Goal: Use online tool/utility: Utilize a website feature to perform a specific function

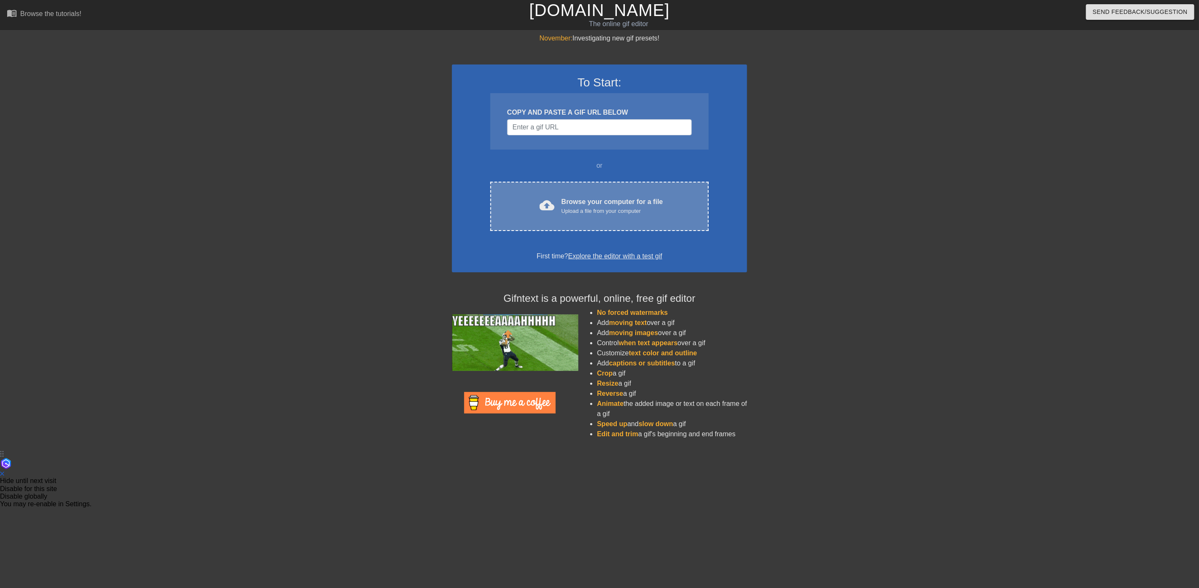
click at [593, 201] on div "Browse your computer for a file Upload a file from your computer" at bounding box center [613, 206] width 102 height 19
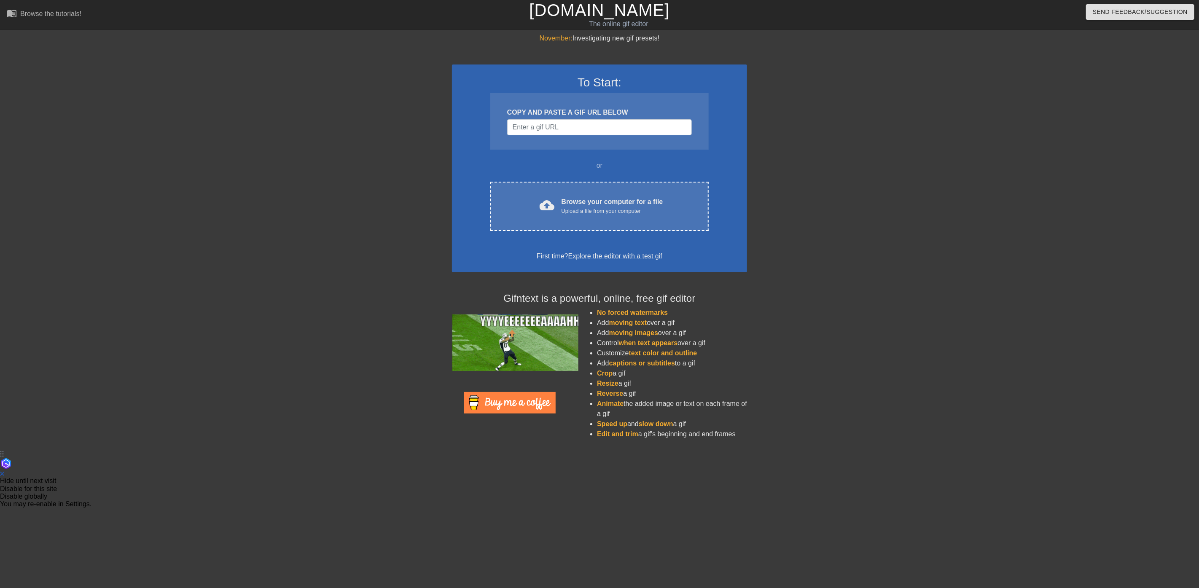
drag, startPoint x: 841, startPoint y: 382, endPoint x: 833, endPoint y: 376, distance: 10.1
click at [841, 382] on div "November: Investigating new gif presets! To Start: COPY AND PASTE A GIF URL BEL…" at bounding box center [599, 239] width 1199 height 413
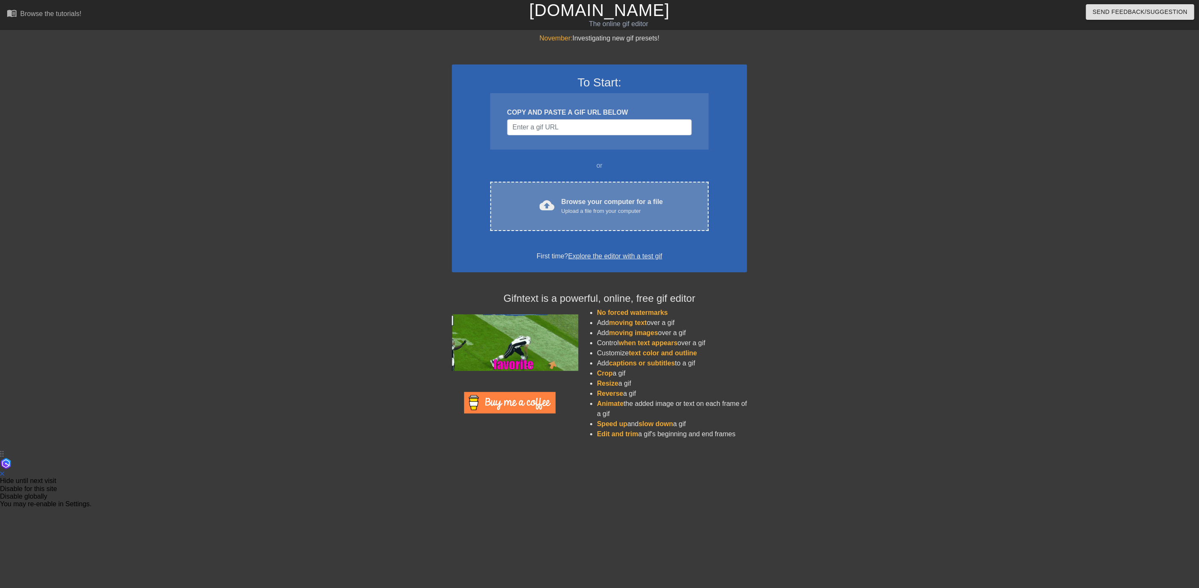
click at [566, 207] on div "Upload a file from your computer" at bounding box center [613, 211] width 102 height 8
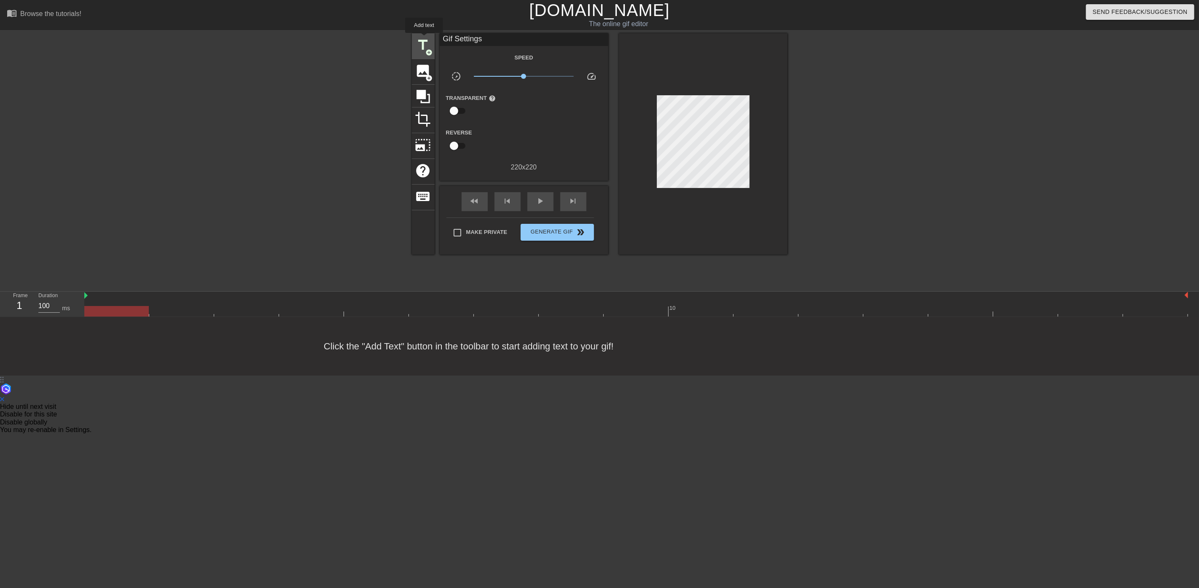
click at [424, 39] on span "title" at bounding box center [423, 45] width 16 height 16
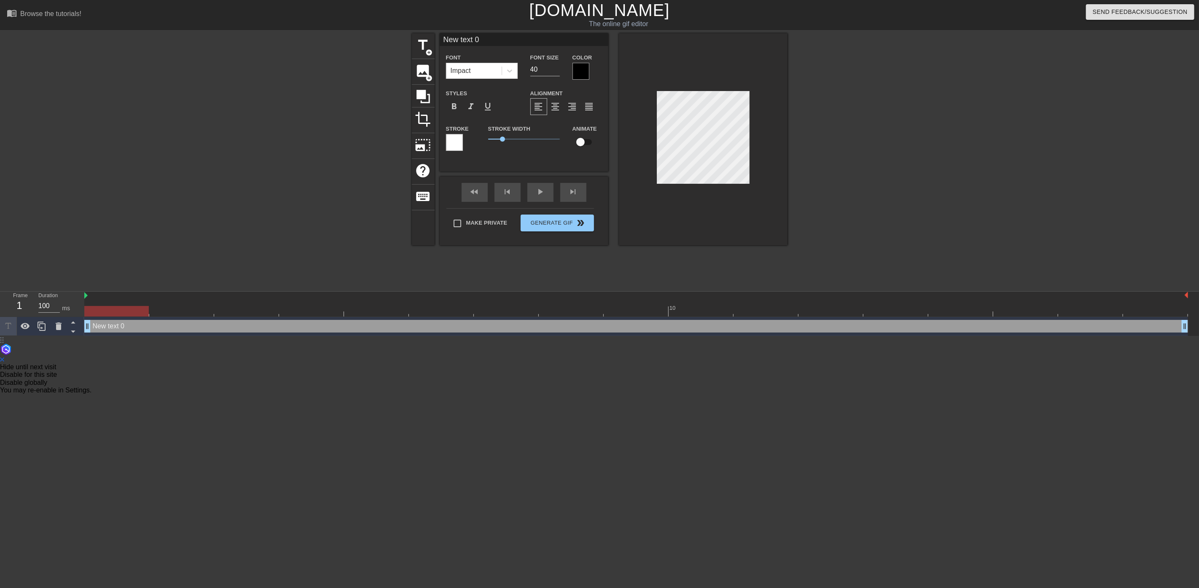
scroll to position [1, 1]
type input "R"
type textarea "R"
type input "Ri"
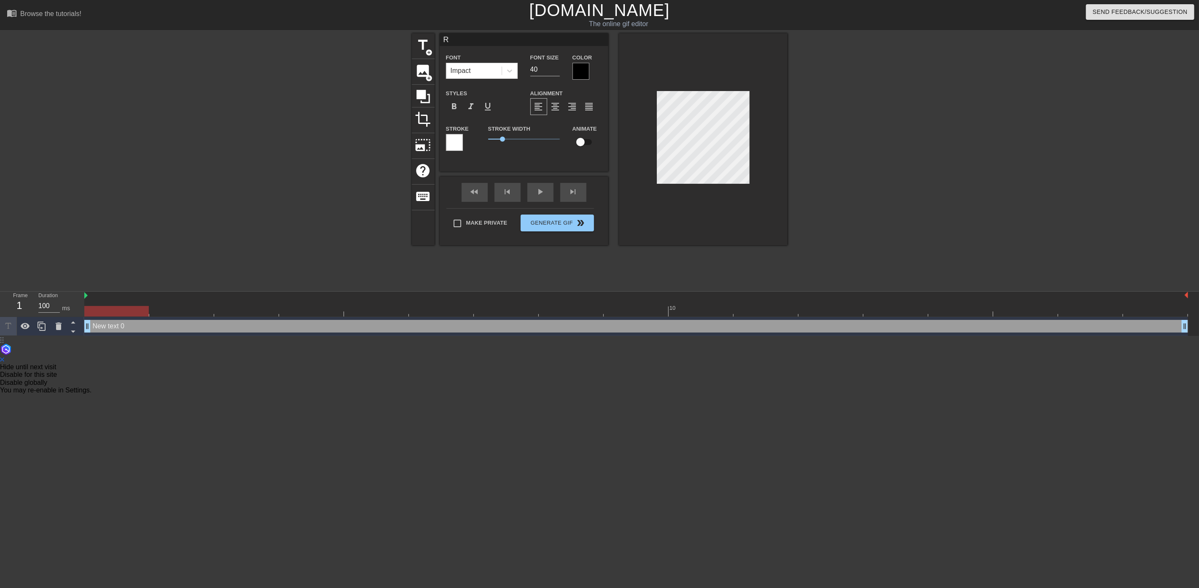
type textarea "Ri"
type input "Ric"
type textarea "Ric"
type input "Rich"
type textarea "Rich"
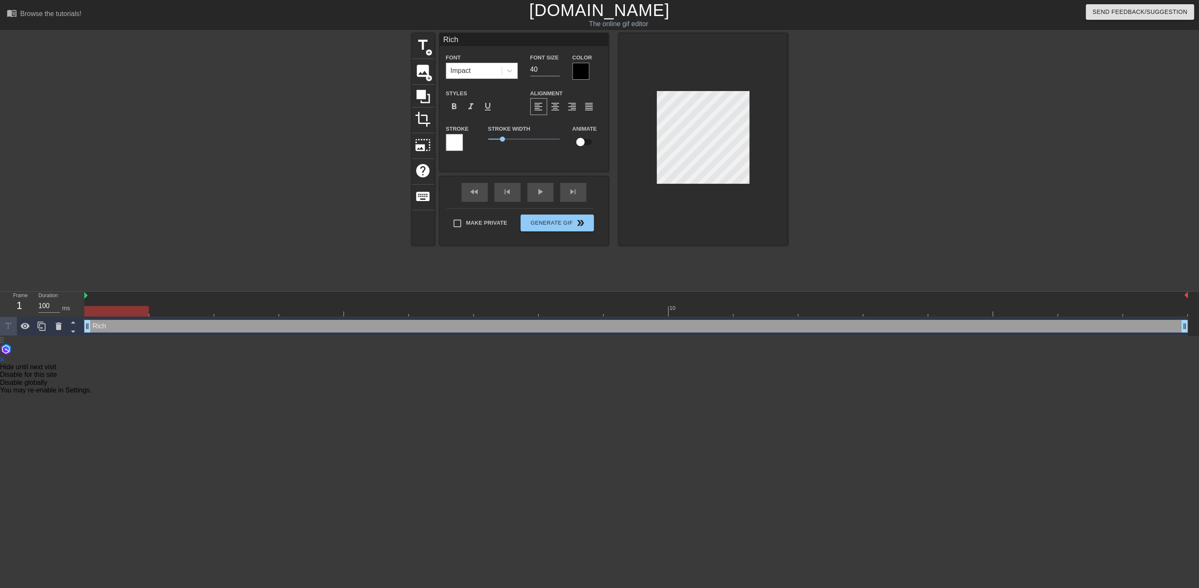
type input "[PERSON_NAME]"
type textarea "[PERSON_NAME]"
type input "Rich"
type textarea "Rich"
type input "Ric"
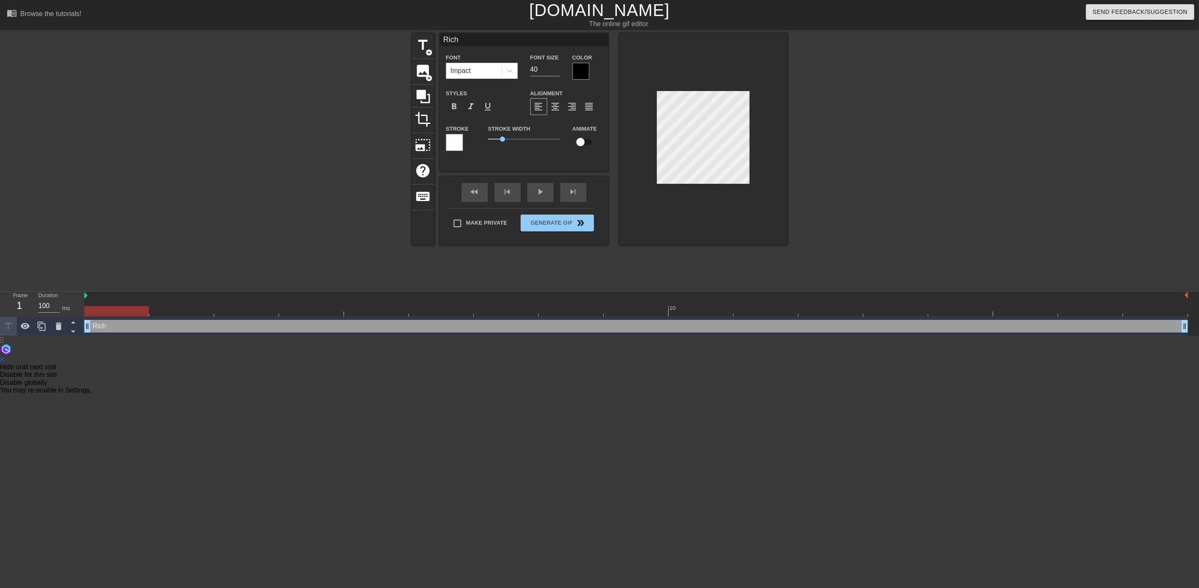
type textarea "Ric"
type input "Ri"
type textarea "Ri"
type input "R"
type textarea "R"
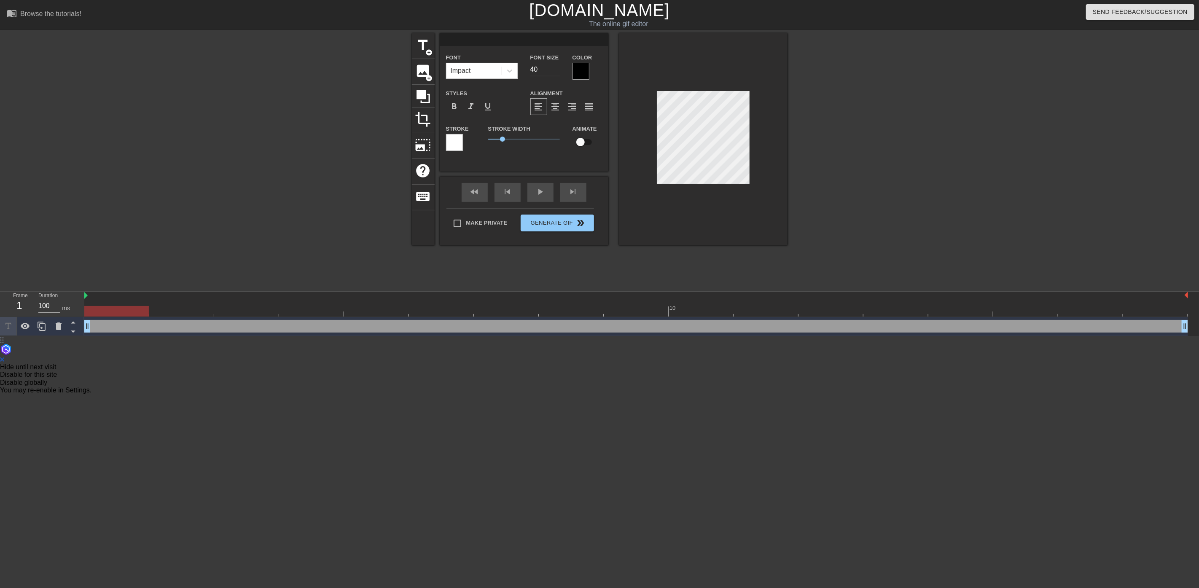
type input "r"
type textarea "r"
type input "rI"
type textarea "rI"
type input "rIC"
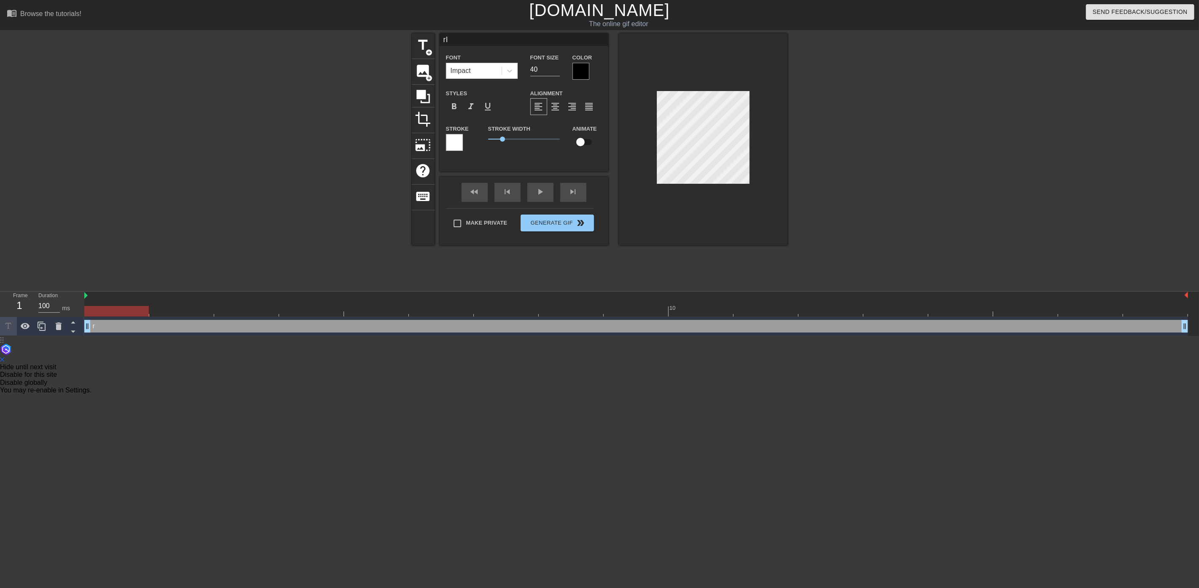
type textarea "rIC"
type input "rI"
type textarea "rI"
type input "r"
type textarea "r"
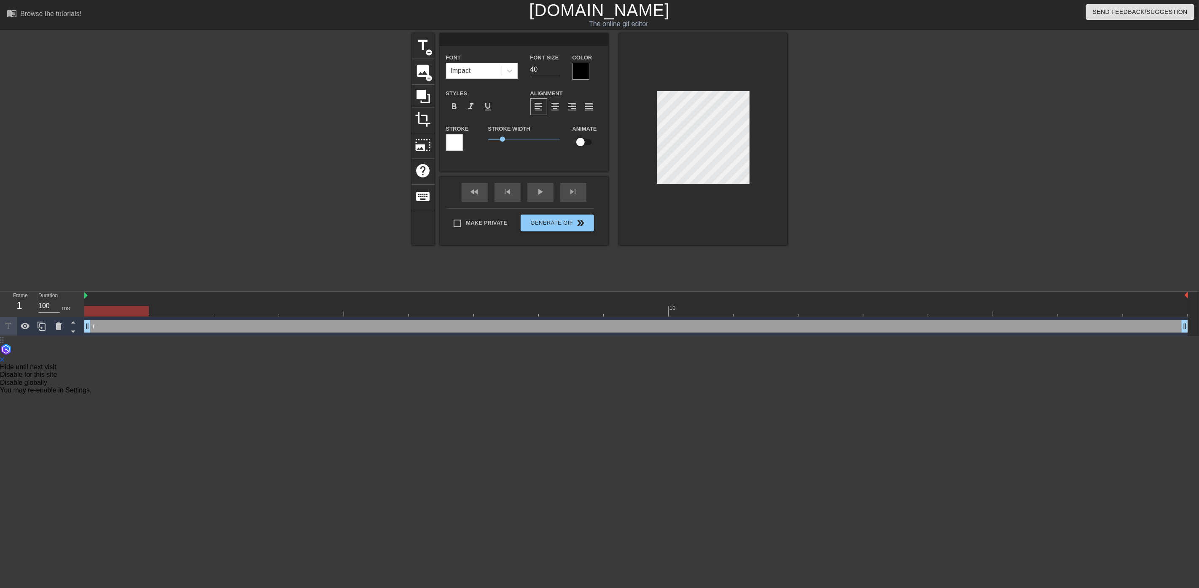
scroll to position [1, 0]
type input "R"
type textarea "R"
type input "RI"
type textarea "RI"
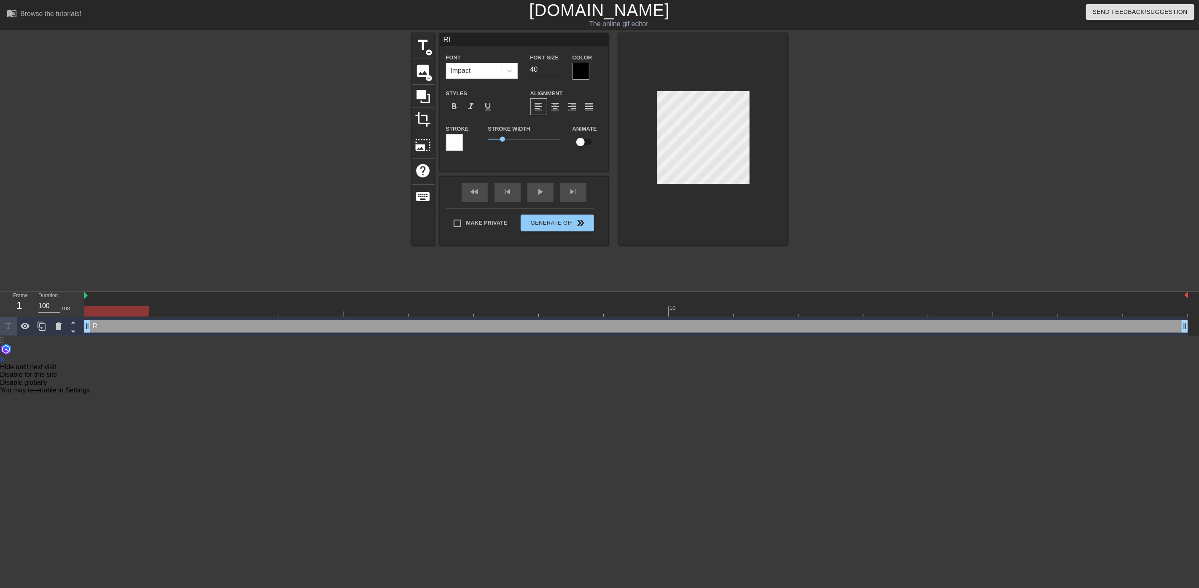
type input "RIC"
type textarea "RIC"
type input "RICH"
type textarea "RICH"
type input "RICHA"
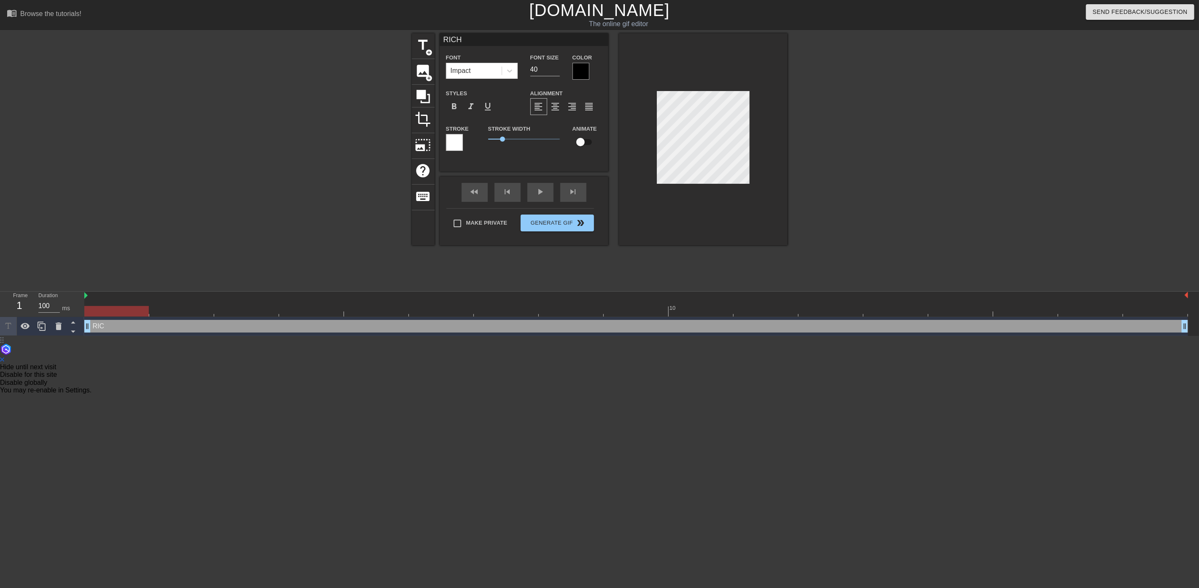
type textarea "RICHA"
type input "RICHAR"
type textarea "RICHAR"
type input "RICHARD"
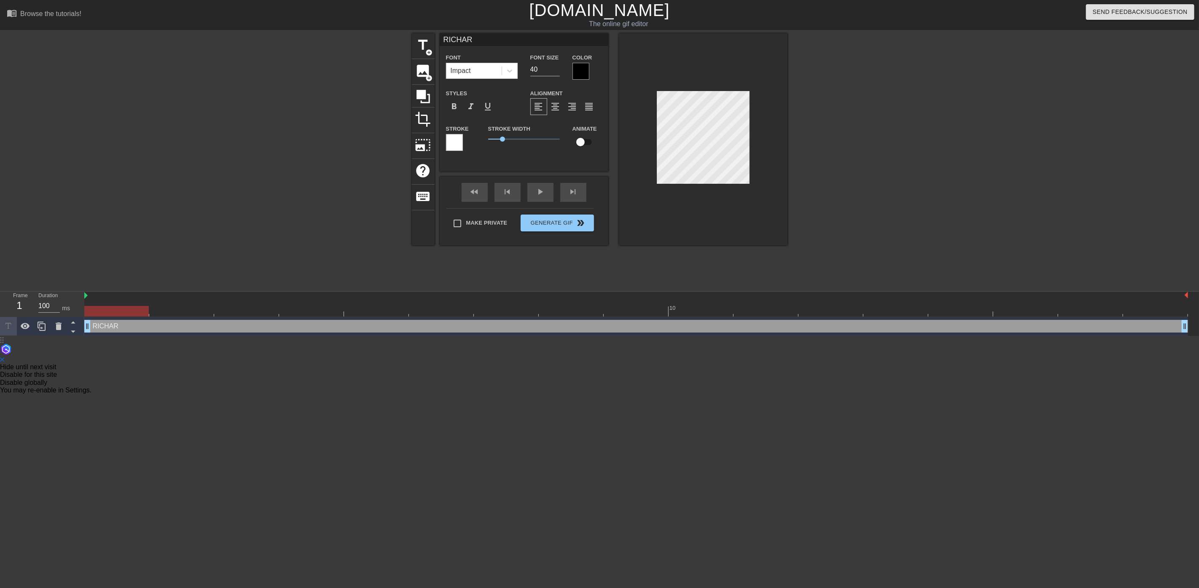
type textarea "RICHARD"
type input "RICHARD"
type textarea "RICHARD"
type input "RICHARD"
type textarea "RICHARD"
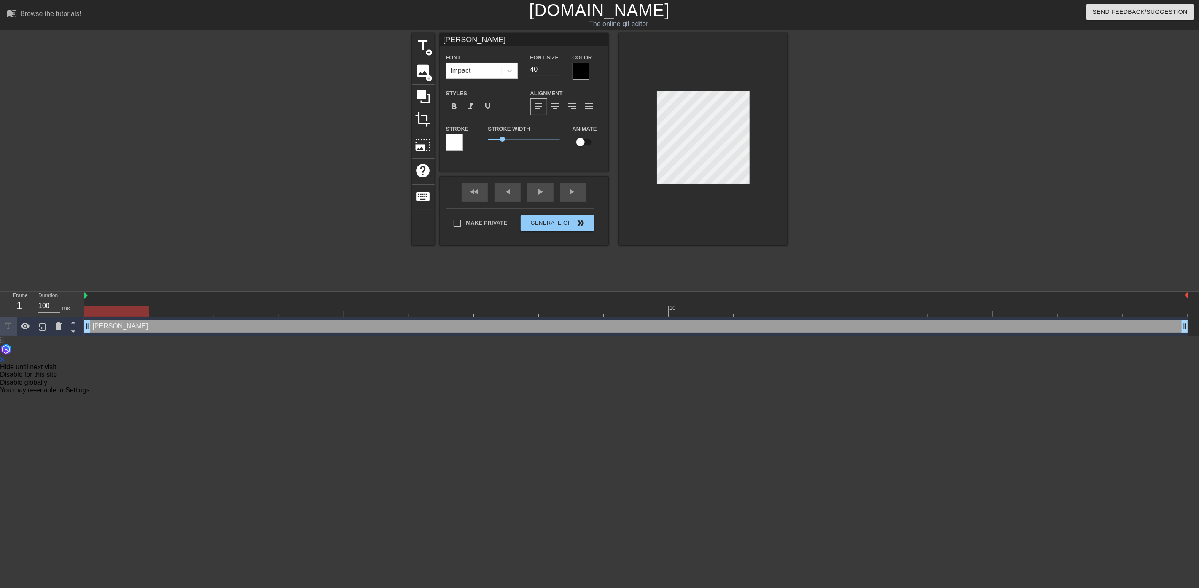
type input "RICHARD:"
type textarea "RICHARD:"
type input "RICHARD:"
type textarea "RICHARD:"
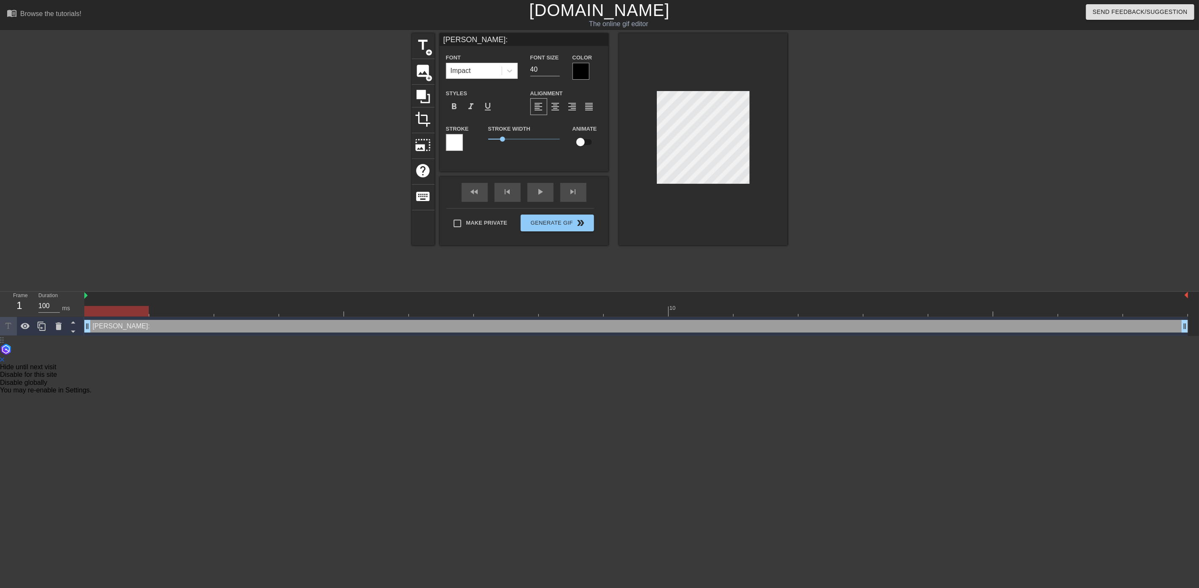
type input "RICHARD:"
type textarea "RICHARD:"
type input "RICHARD"
type textarea "RICHARD"
type input "RICHARD"
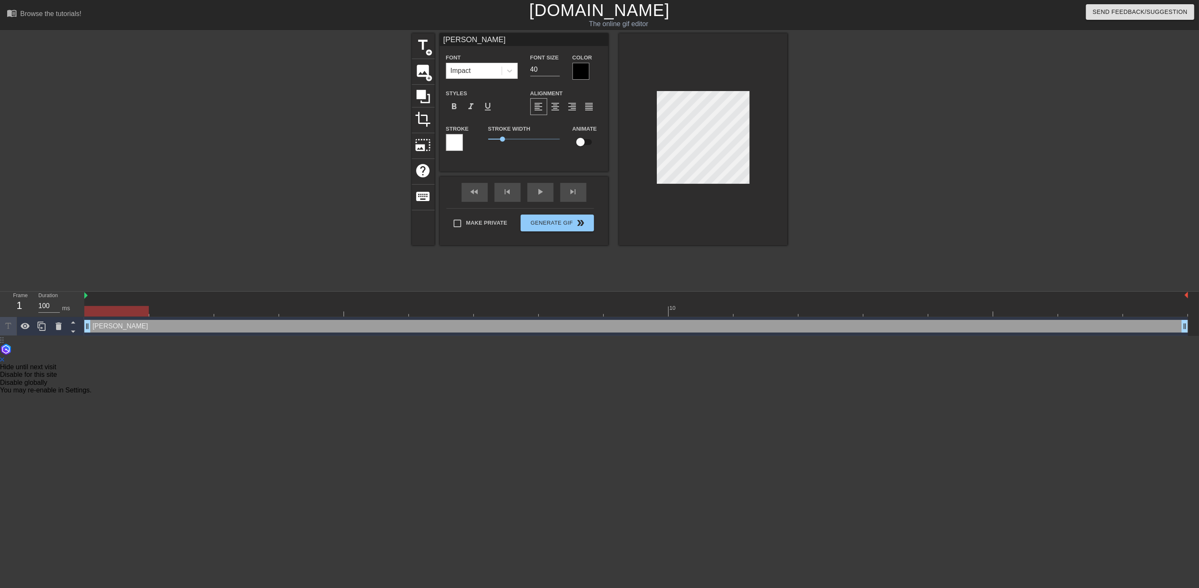
type textarea "RICHARD A"
type input "RICHARD AT"
type textarea "RICHARD AT"
type input "RICHARD AT"
type textarea "RICHARD AT"
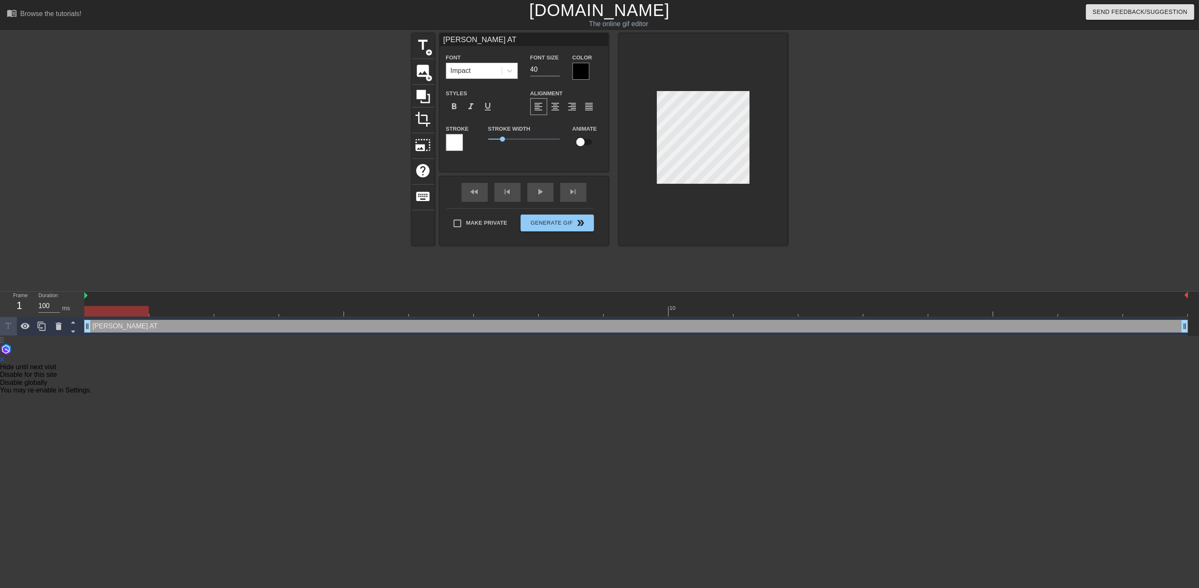
scroll to position [1, 2]
type input "RICHARD AT T"
type textarea "RICHARD AT T"
type input "RICHARD AT TE"
type textarea "RICHARD AT TE"
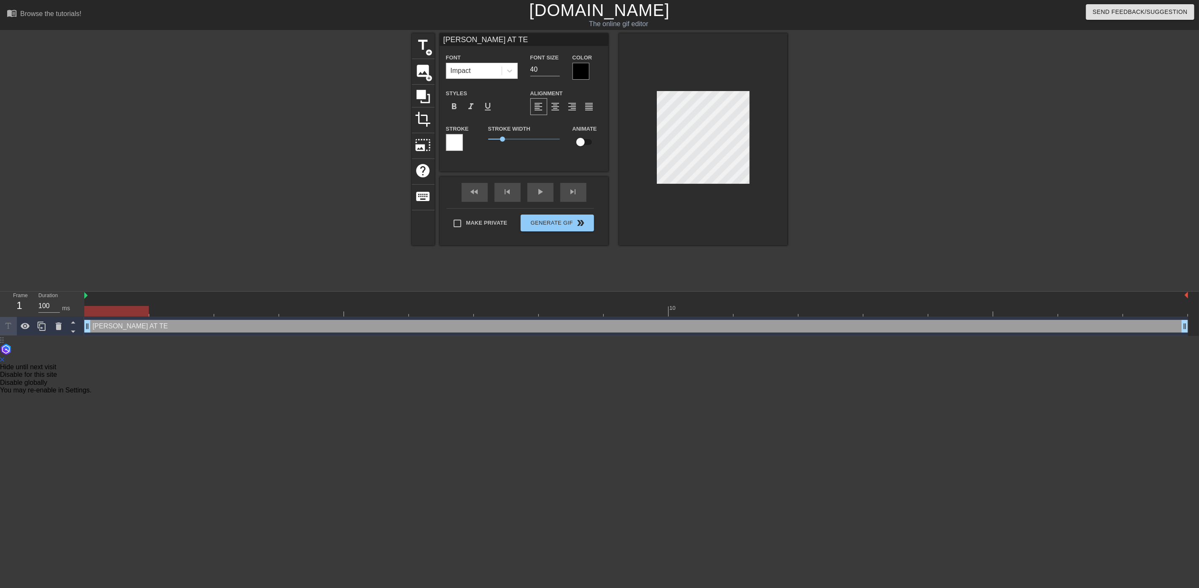
type input "RICHARD AT T"
type textarea "RICHARD AT T"
type input "RICHARD AT TH"
type textarea "RICHARD AT TH"
type input "RICHARD AT THE"
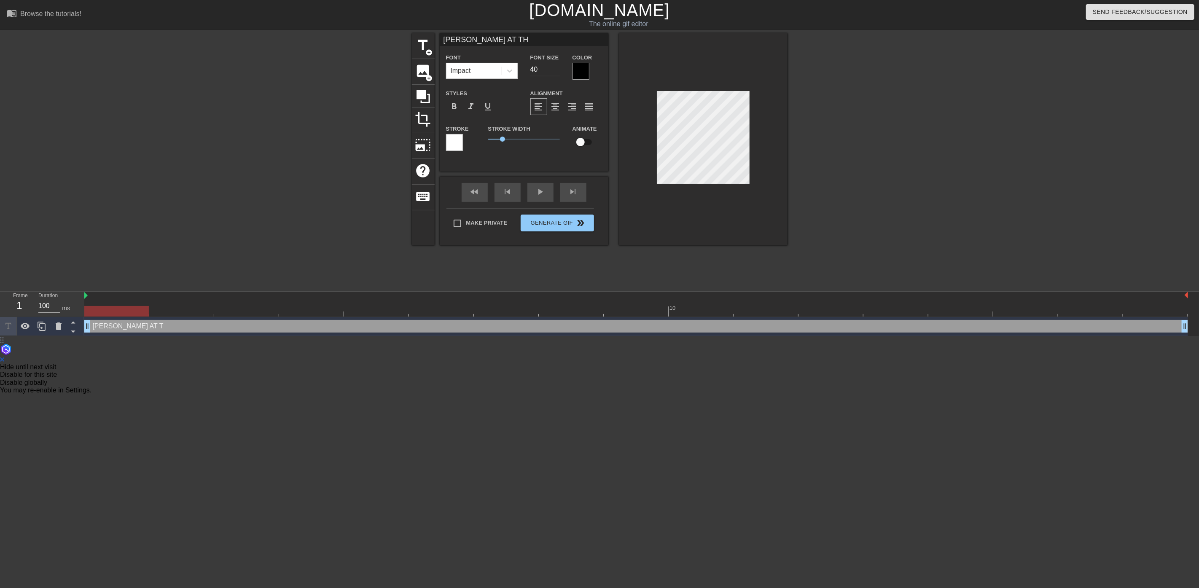
type textarea "RICHARD AT THE"
type input "RICHARD AT THE"
type textarea "RICHARD AT THE"
type input "RICHARD AT THE D"
type textarea "RICHARD AT THE D"
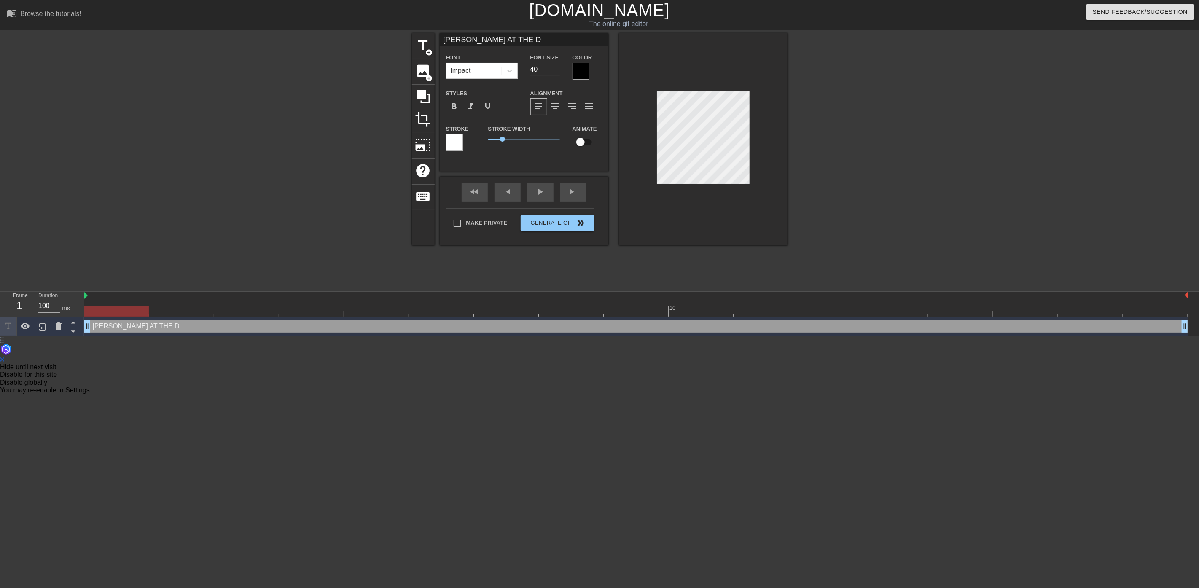
type input "RICHARD AT THE DE"
type textarea "RICHARD AT THE DE"
type input "RICHARD AT THE DES"
type textarea "RICHARD AT THE DES"
type input "RICHARD AT THE DESK"
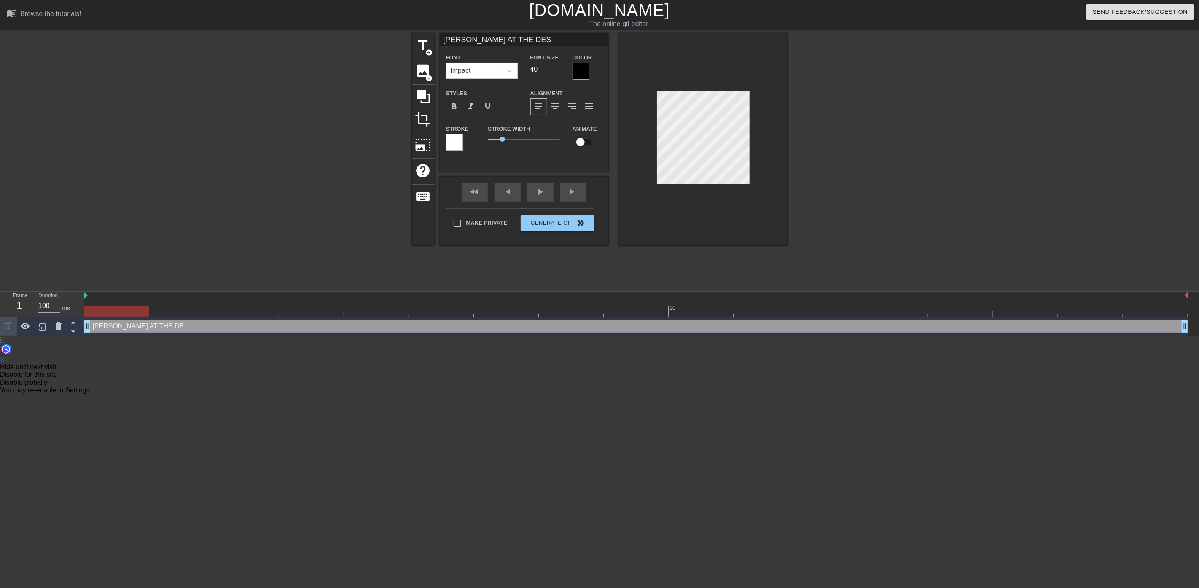
type textarea "RICHARD AT THE DESK"
type input "RICHARD AT THE DESK"
type textarea "RICHARD AT THE DESK"
type input "RICHARD AT THE DESK I"
type textarea "RICHARD AT THE DESK I"
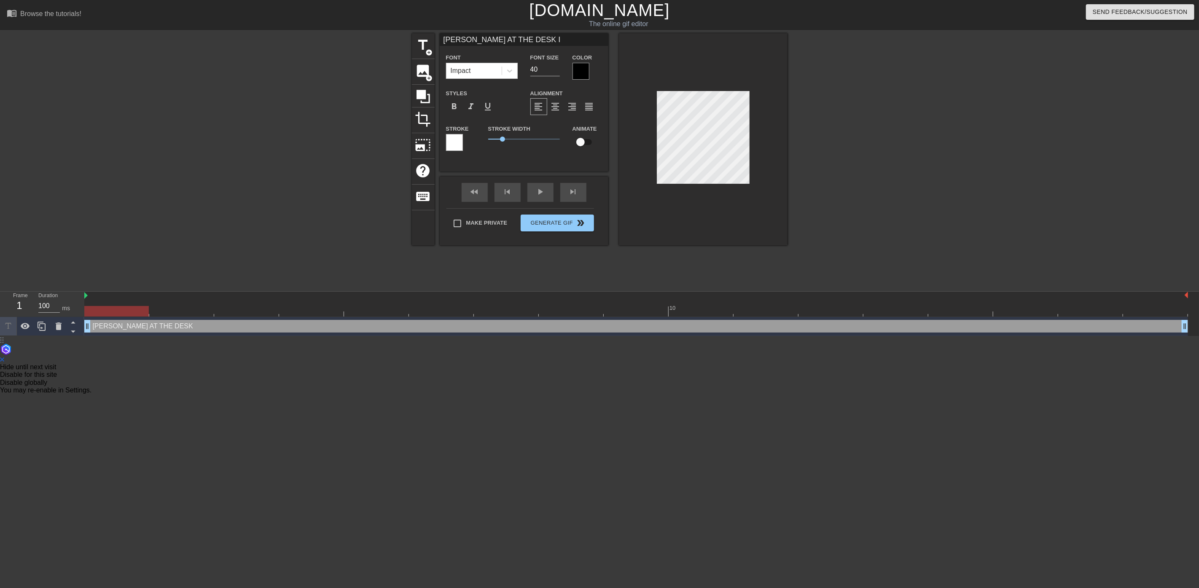
type input "RICHARD AT THE DESK IN"
type textarea "RICHARD AT THE DESK IN"
click at [586, 102] on span "format_align_justify" at bounding box center [589, 107] width 10 height 10
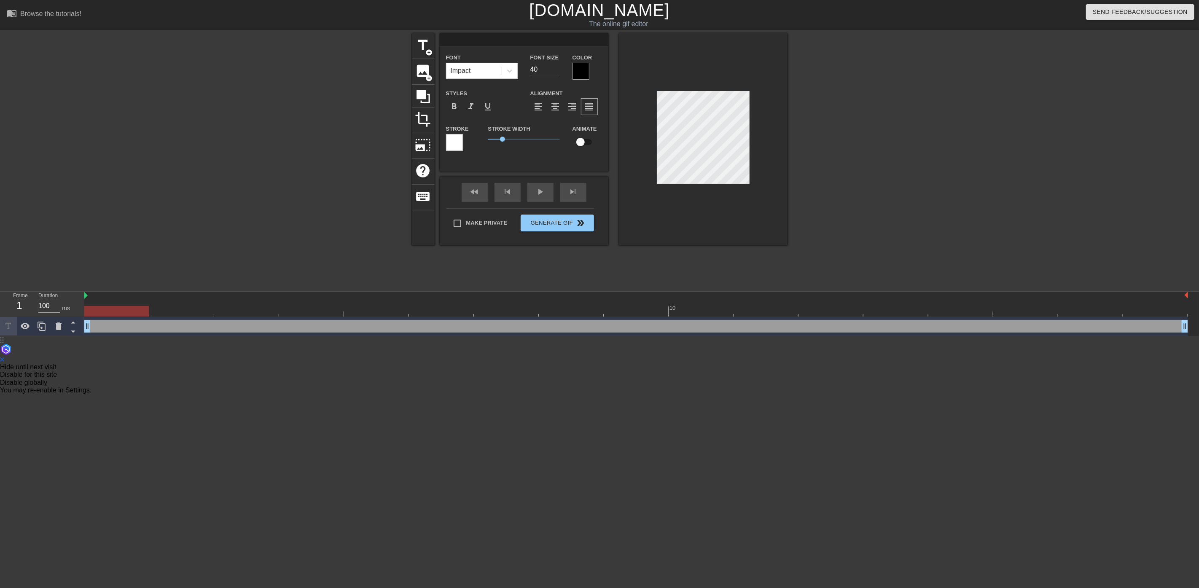
type input "R"
type textarea "R"
type input "RI"
type textarea "RI"
type input "RIC"
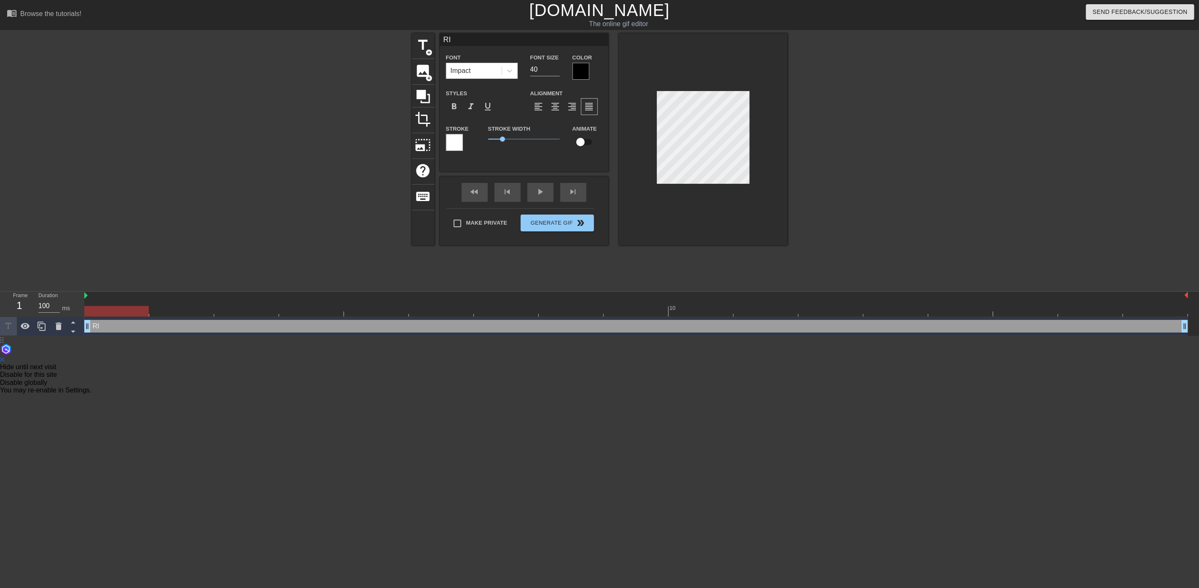
type textarea "RIC"
type input "RICH"
type textarea "RICH"
type input "RICHA"
type textarea "RICHA"
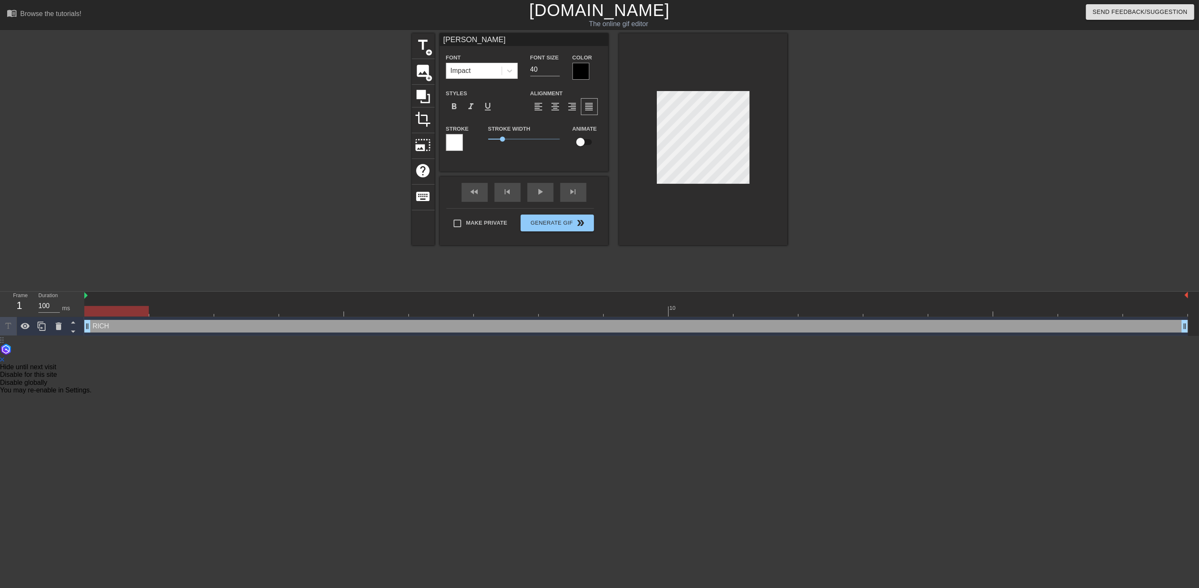
type input "RICHAR"
type textarea "RICHAR"
type input "RICHARD"
type textarea "RICHARD"
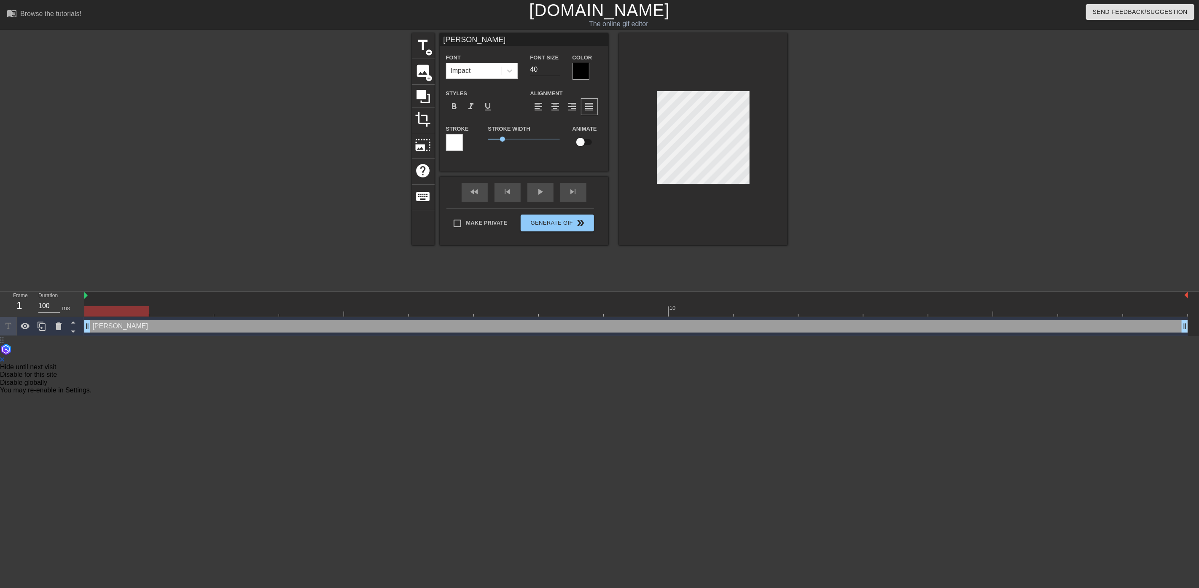
scroll to position [1, 2]
type input "RICHARD"
type textarea "RICHARD"
type input "RICHARD A"
type textarea "RICHARD A"
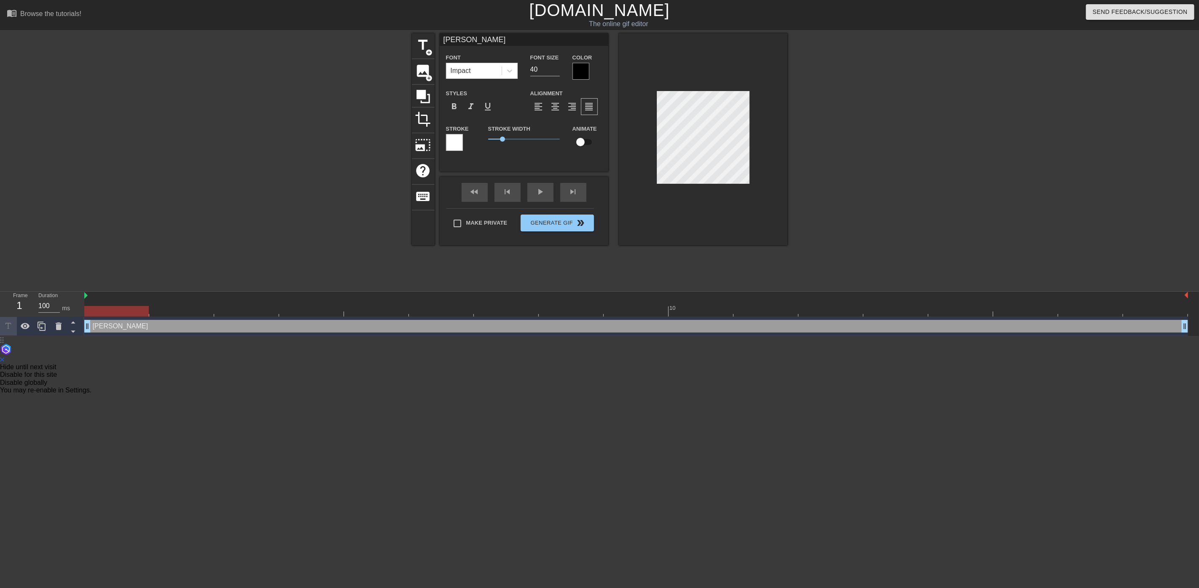
type input "RICHARD AT"
type textarea "RICHARD AT"
type input "RICHARD AT T"
type textarea "RICHARD AT T"
type input "RICHARD AT TH"
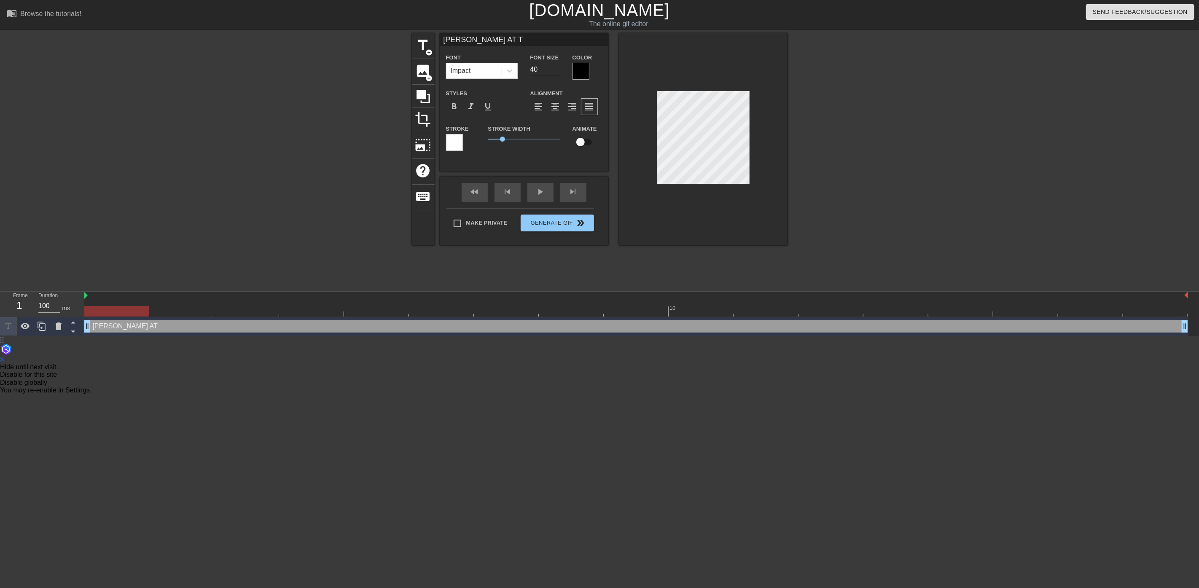
type textarea "RICHARD AT TH"
type input "RICHARD AT THE"
type textarea "RICHARD AT THE"
type input "RICHARD AT THE"
type textarea "RICHARD AT THE"
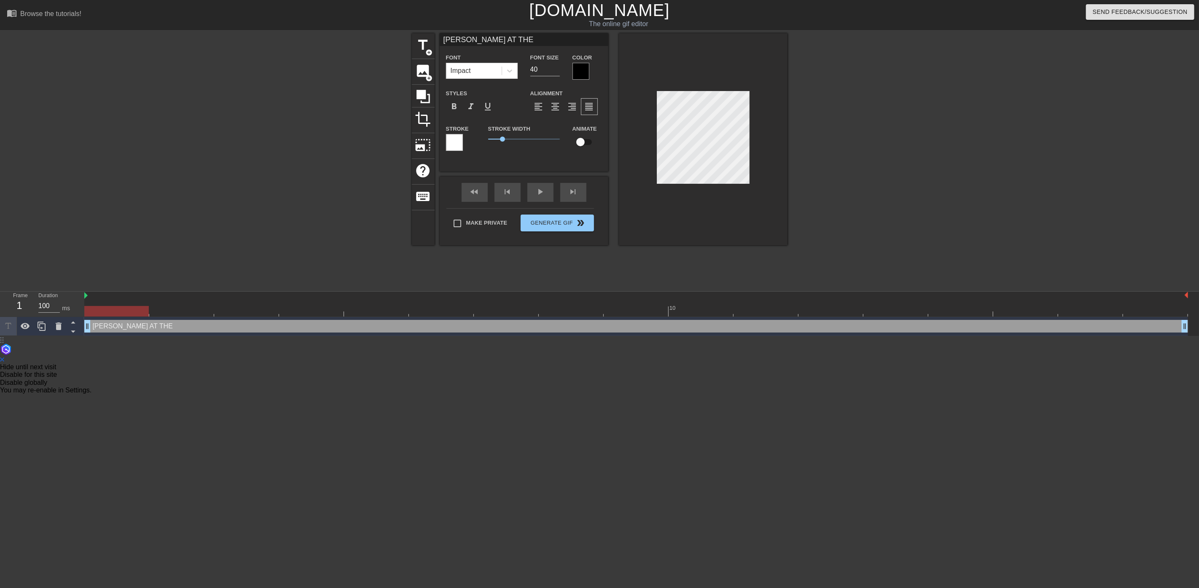
scroll to position [1, 3]
type input "RICHARD AT THE"
type textarea "RICHARD AT THE"
type input "RICHARD AT TH"
type textarea "RICHARD AT TH"
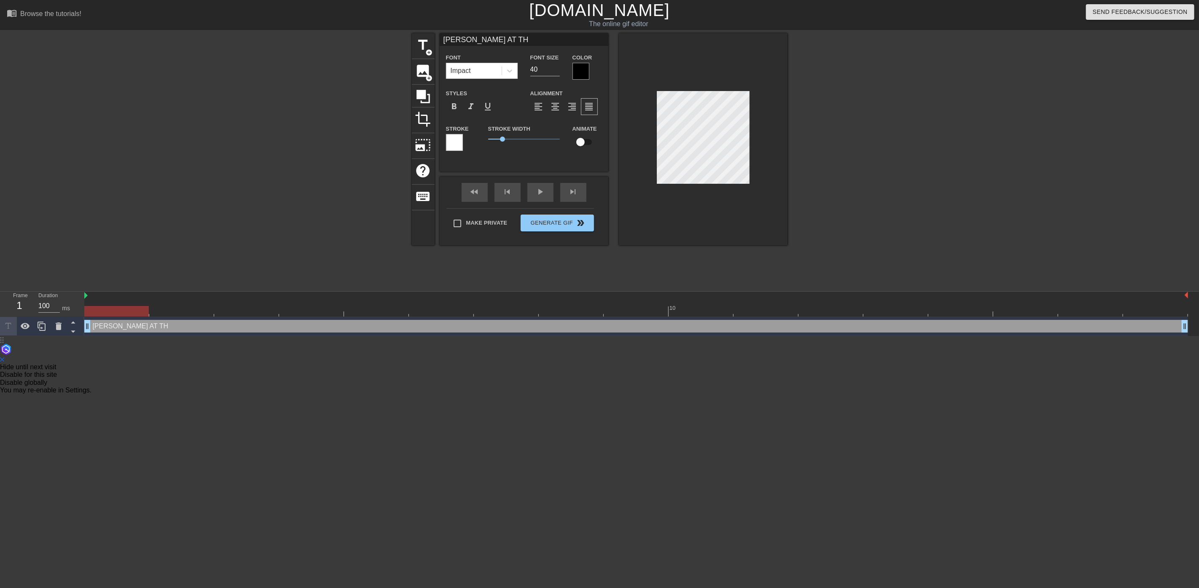
type input "RICHARD AT T"
type textarea "RICHARD AT T"
type input "RICHARD AT"
type textarea "RICHARD AT"
type input "RICHARD AT"
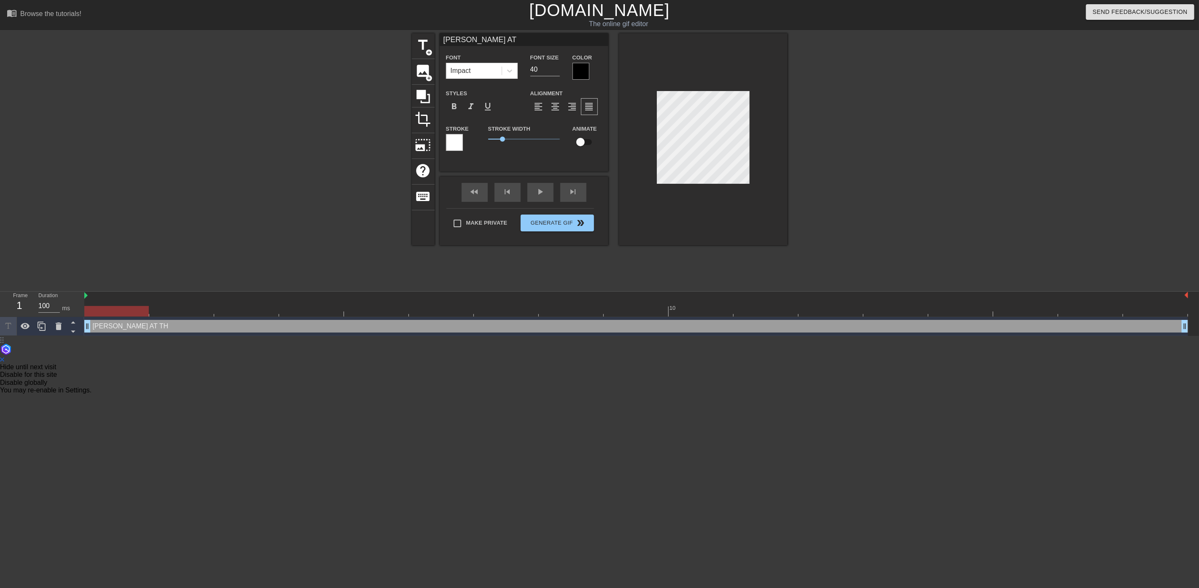
type textarea "RICHARD AT"
type input "RICHARD A"
type textarea "RICHARD A"
type input "RICHARD"
type textarea "RICHARD"
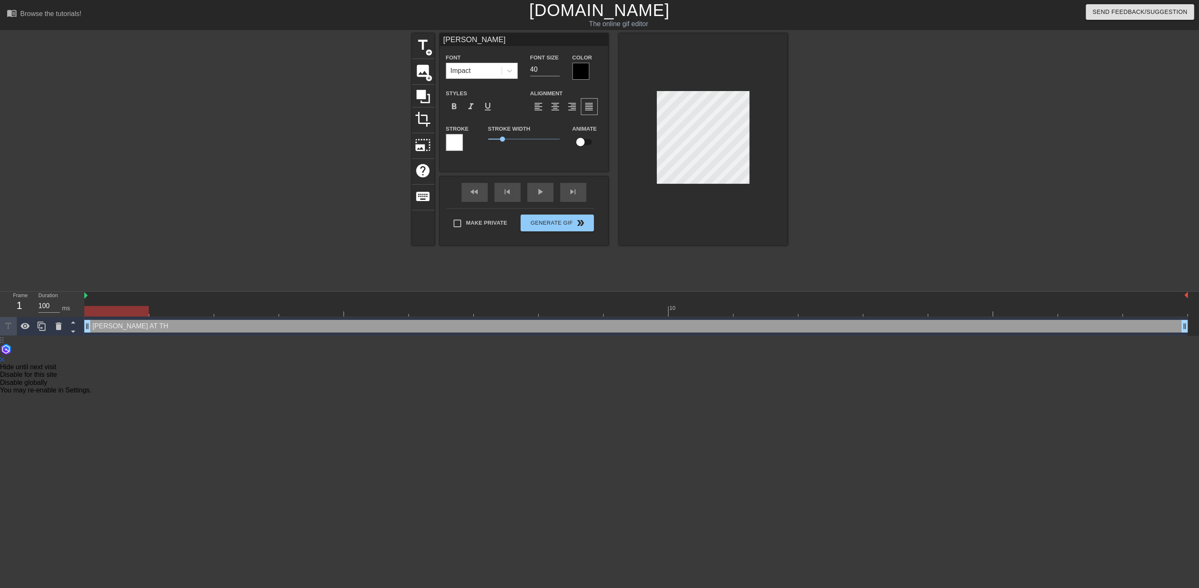
type input "RICHARD"
type textarea "RICHARD"
type input "RICHAR"
type textarea "RICHAR"
type input "RICHA"
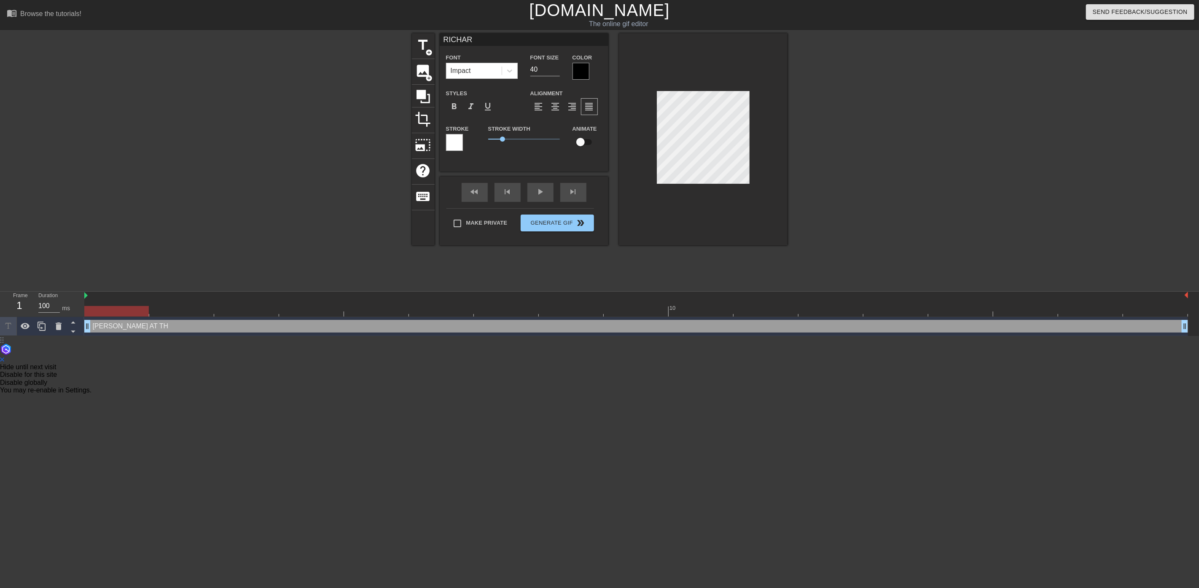
type textarea "RICHA"
type input "RICH"
type textarea "RICH"
type input "RIC"
type textarea "RIC"
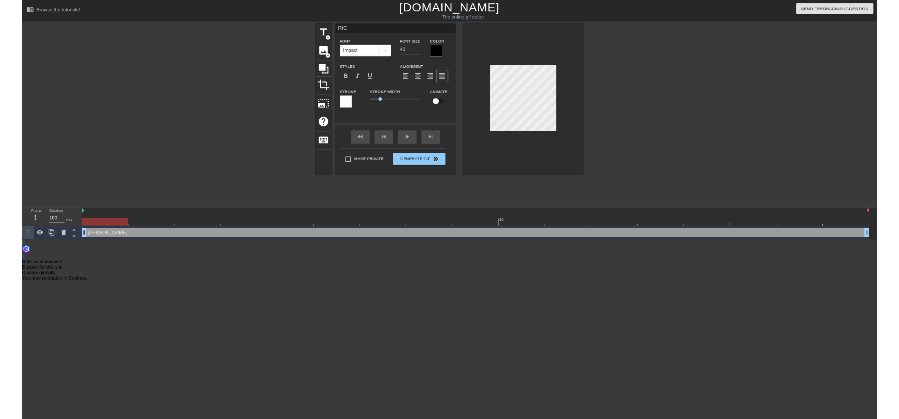
scroll to position [1, 1]
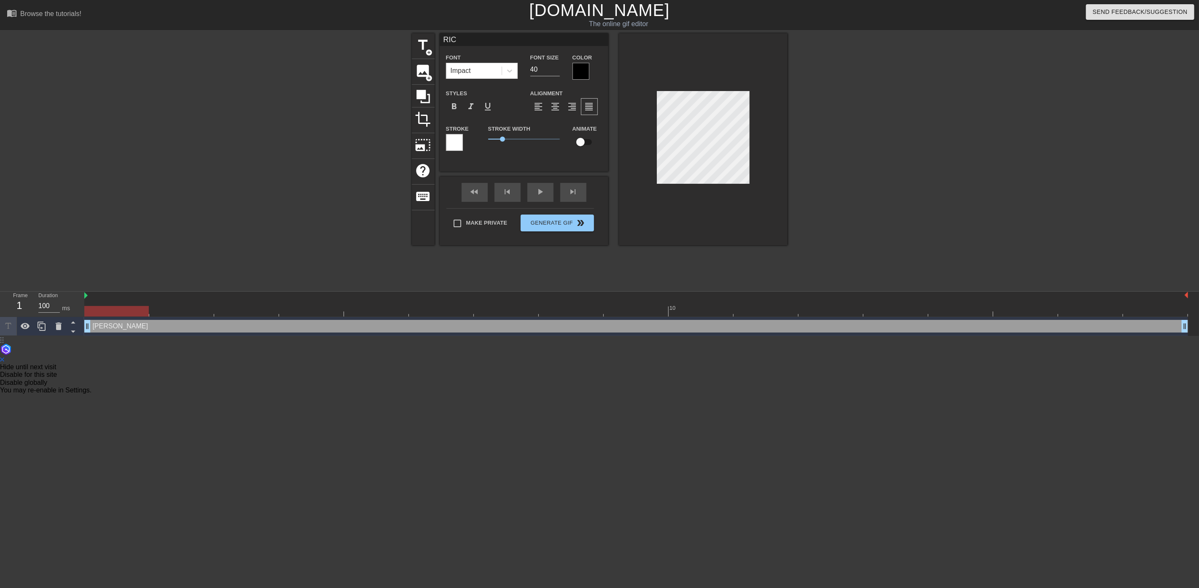
type input "RI"
type textarea "RI"
type input "R"
type textarea "R"
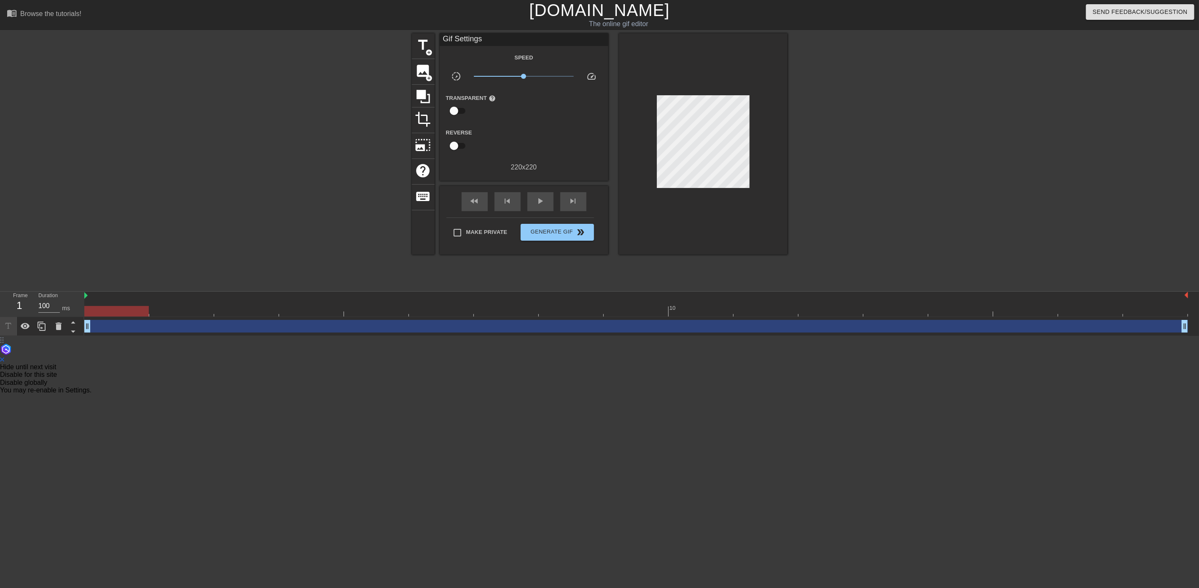
click at [135, 325] on div "drag_handle drag_handle" at bounding box center [636, 326] width 1104 height 13
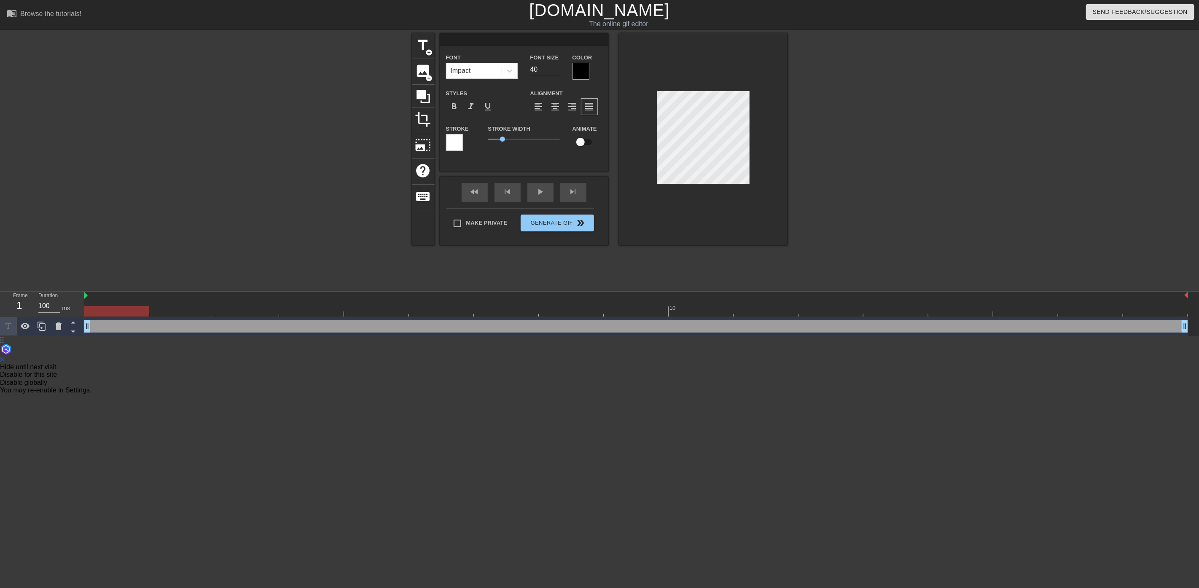
click at [137, 327] on div "drag_handle drag_handle" at bounding box center [636, 326] width 1104 height 13
click at [427, 43] on span "title" at bounding box center [423, 45] width 16 height 16
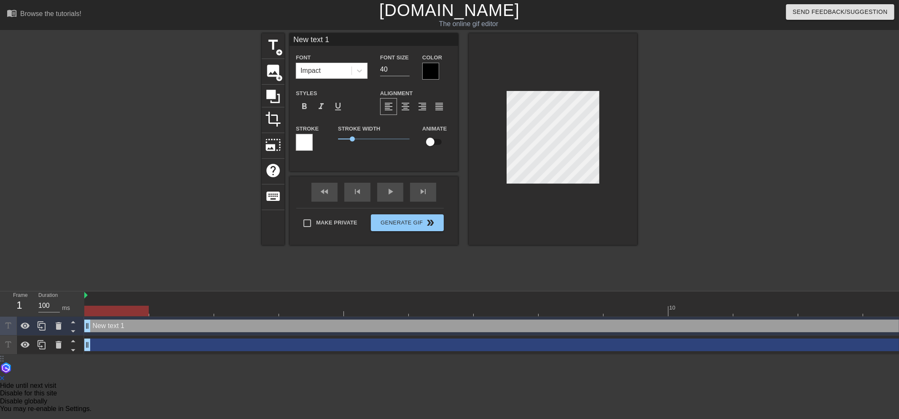
scroll to position [1, 2]
type input "r"
type textarea "r"
type input "R"
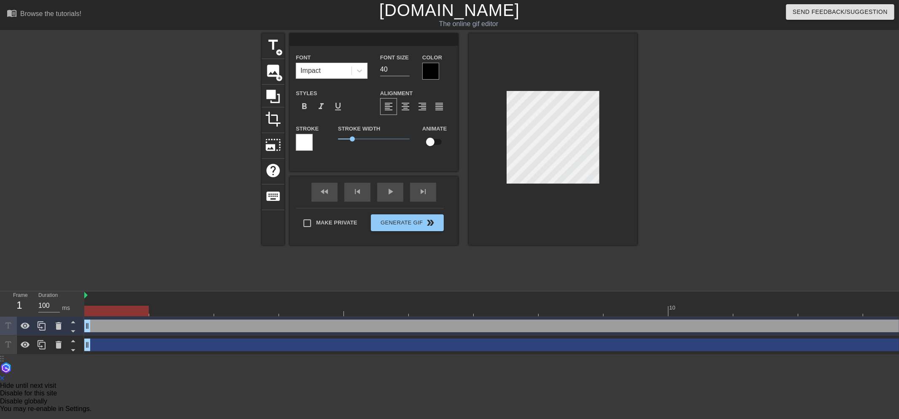
type textarea "R"
type input "RI"
type textarea "RI"
type input "RIC"
type textarea "RIC"
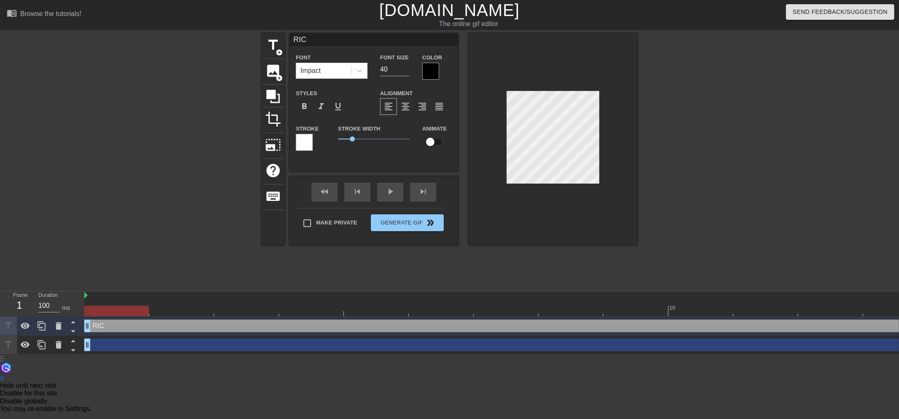
type input "RICH"
type textarea "RICH"
type input "RICHA"
type textarea "RICHA"
type input "RICHAR"
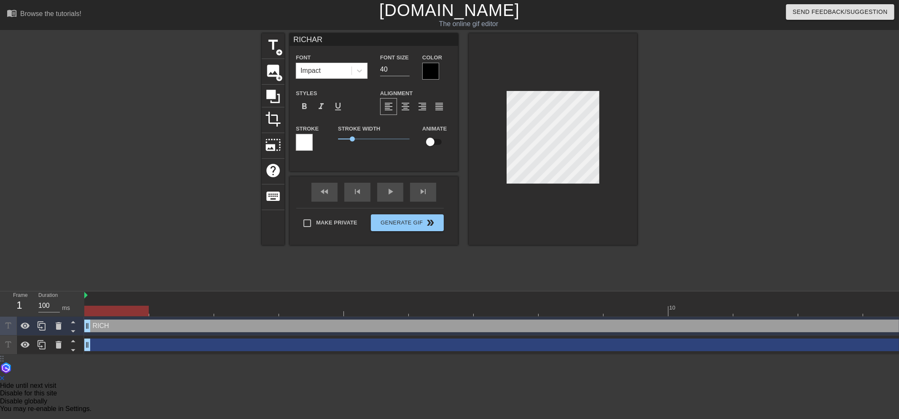
type textarea "RICHAR"
type input "RICHARD"
type textarea "RICHARD"
type input "RICHARD"
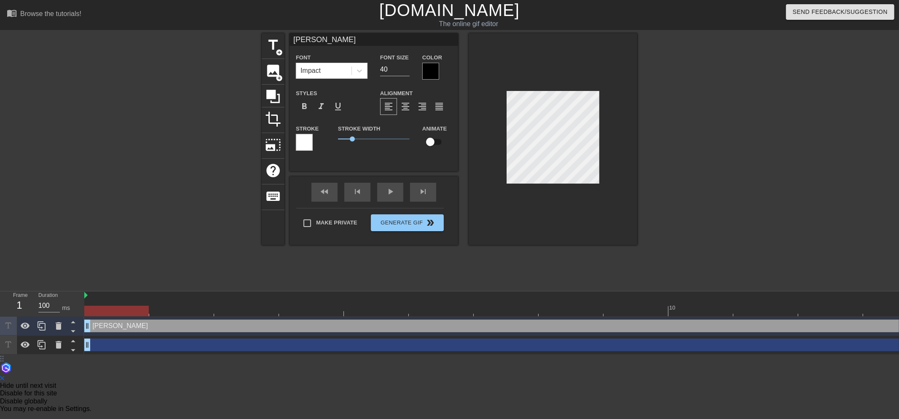
type textarea "RICHARD"
type input "RICHARDE"
type textarea "RICHARD E"
type input "RICHARDEA"
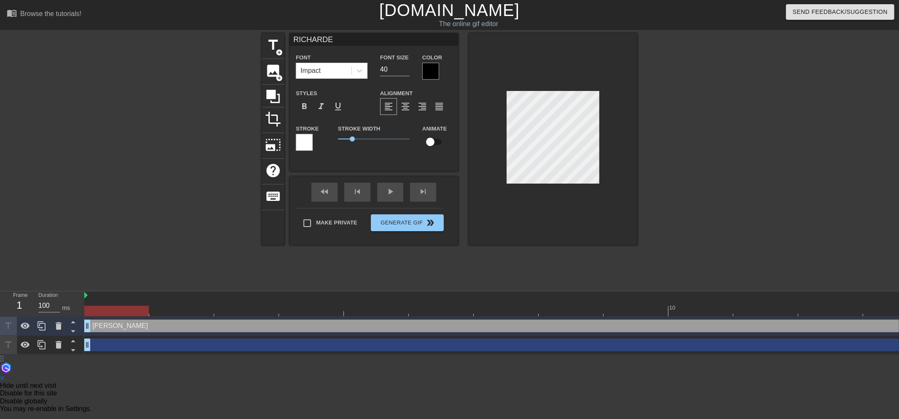
type textarea "RICHARD EA"
type input "RICHARDEAT"
type textarea "RICHARD EAT"
type input "RICHARDEATI"
type textarea "RICHARD EATI"
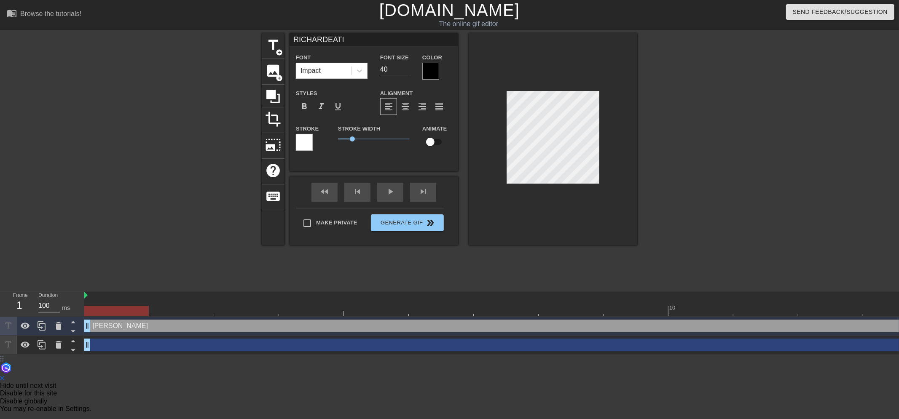
type input "RICHARDEATIN"
type textarea "RICHARD EATIN"
type input "RICHARDEATING"
type textarea "RICHARD EATING"
type input "RICHARDEATING"
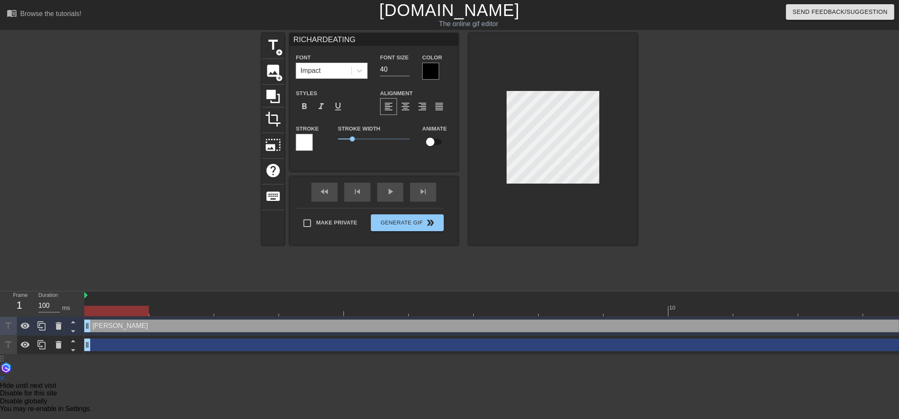
type textarea "RICHARD EATING"
type input "RICHARDEATING I"
type textarea "RICHARD EATING I"
type input "RICHARDEATING IN"
type textarea "RICHARD EATING IN"
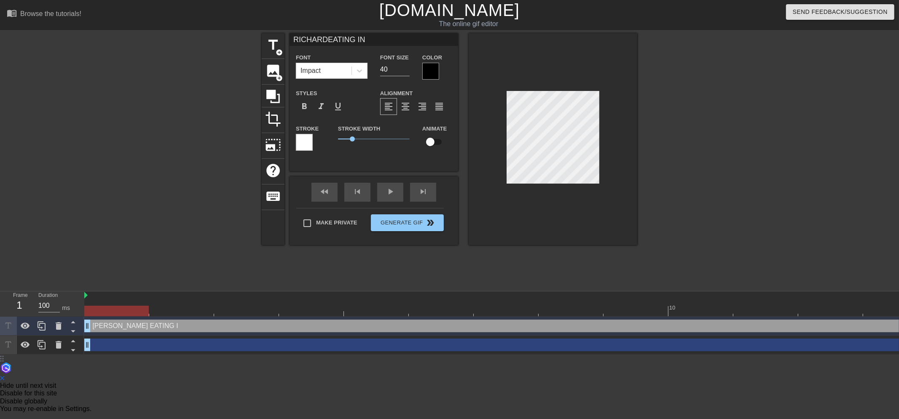
scroll to position [1, 2]
type input "RICHARDEATING IN"
type textarea "RICHARD EATING IN"
type input "RICHARDEATING INF"
type textarea "RICHARD EATING IN F"
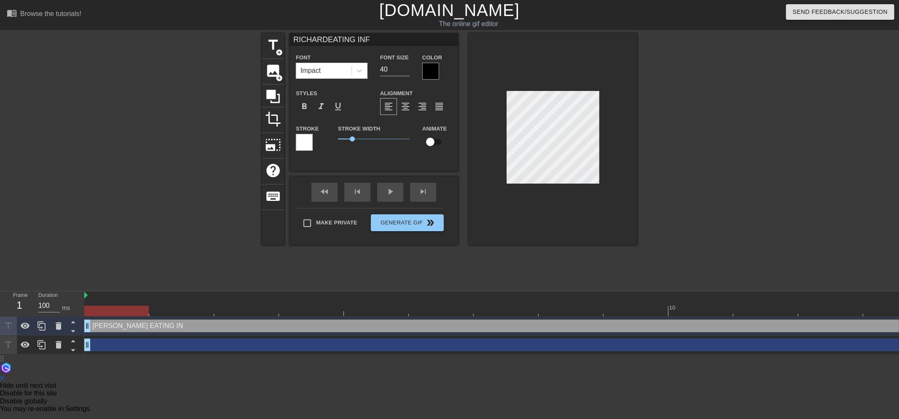
type input "RICHARDEATING INFR"
type textarea "RICHARD EATING IN FR"
type input "RICHARDEATING INFRO"
type textarea "RICHARD EATING IN FRO"
type input "RICHARDEATING INFRON"
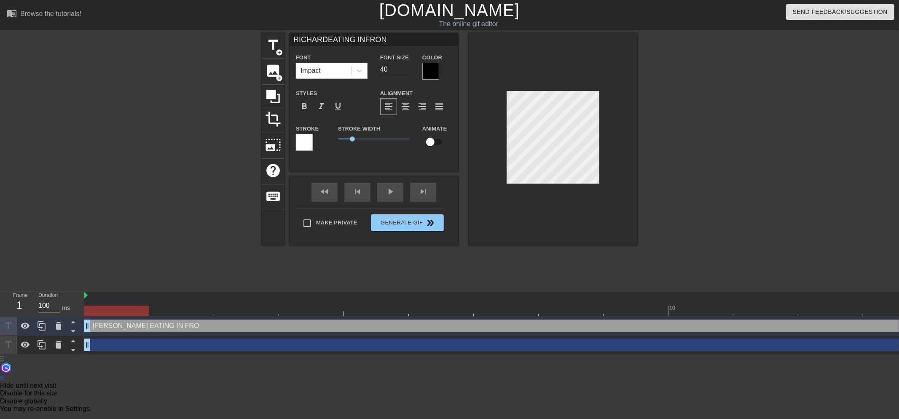
type textarea "RICHARD EATING IN FRONT"
type input "RICHARDEATING INFRONT"
type textarea "RICHARD EATING IN FRONT"
click at [390, 69] on input "40" at bounding box center [395, 69] width 30 height 13
click at [405, 71] on input "39" at bounding box center [395, 69] width 30 height 13
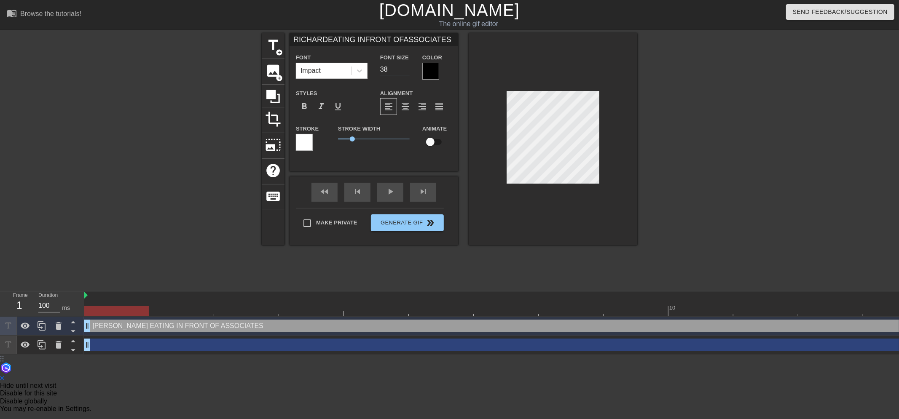
click at [405, 71] on input "38" at bounding box center [395, 69] width 30 height 13
click at [405, 71] on input "37" at bounding box center [395, 69] width 30 height 13
click at [405, 71] on input "36" at bounding box center [395, 69] width 30 height 13
click at [405, 71] on input "35" at bounding box center [395, 69] width 30 height 13
click at [405, 71] on input "34" at bounding box center [395, 69] width 30 height 13
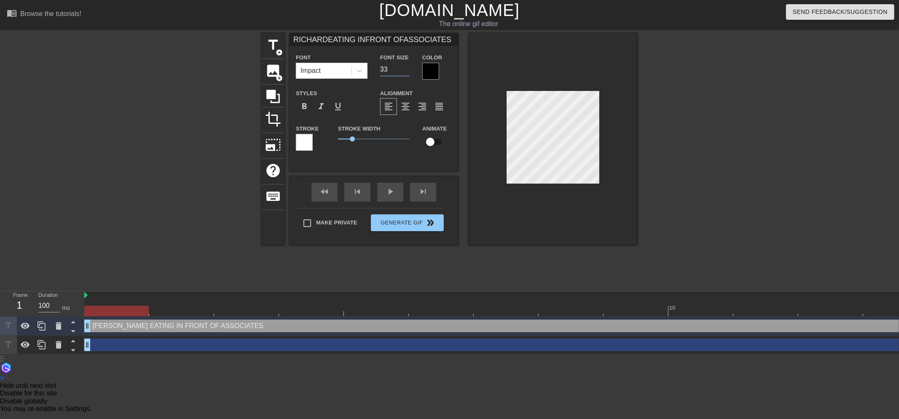
click at [405, 71] on input "33" at bounding box center [395, 69] width 30 height 13
click at [405, 71] on input "32" at bounding box center [395, 69] width 30 height 13
click at [405, 71] on input "31" at bounding box center [395, 69] width 30 height 13
